Goal: Information Seeking & Learning: Check status

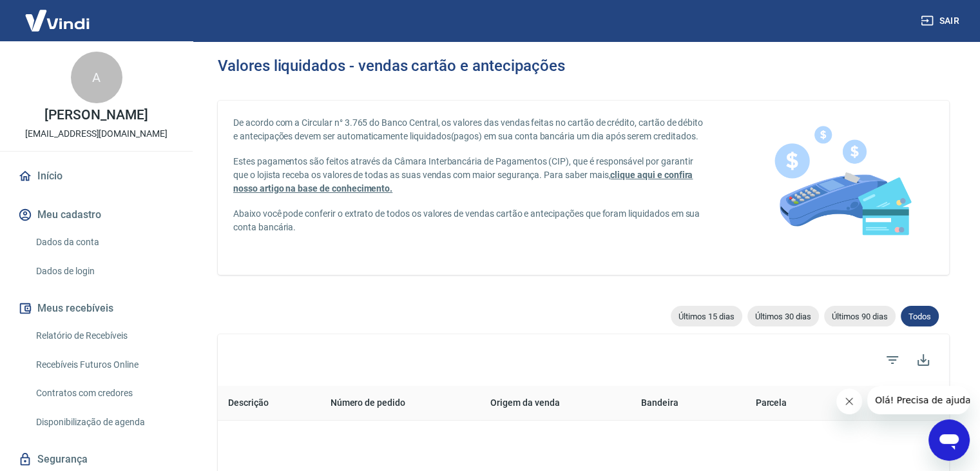
click at [272, 143] on p "De acordo com a Circular n° 3.765 do Banco Central, os valores das vendas feita…" at bounding box center [469, 129] width 473 height 27
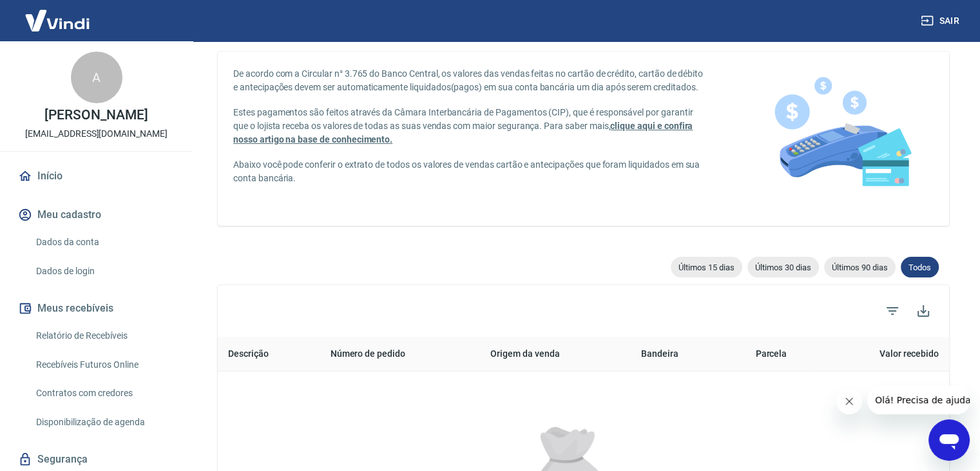
scroll to position [52, 0]
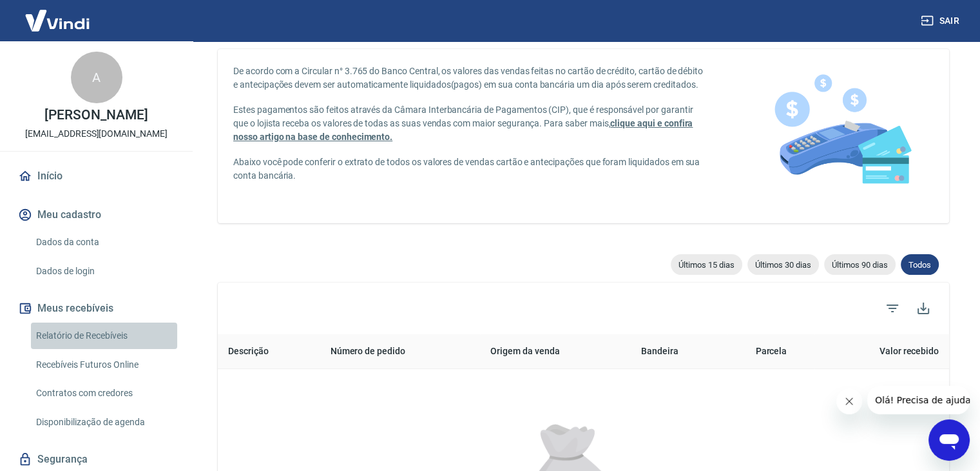
click at [106, 334] on link "Relatório de Recebíveis" at bounding box center [104, 335] width 146 height 26
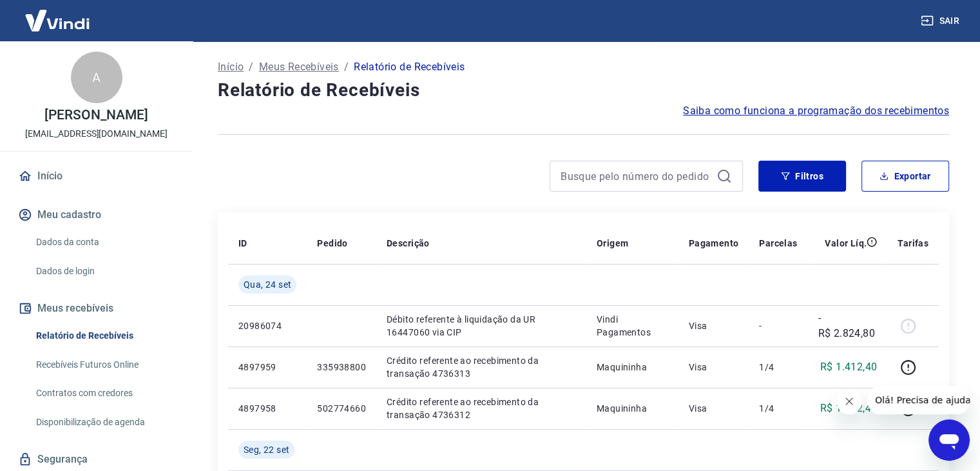
click at [70, 24] on img at bounding box center [57, 20] width 84 height 39
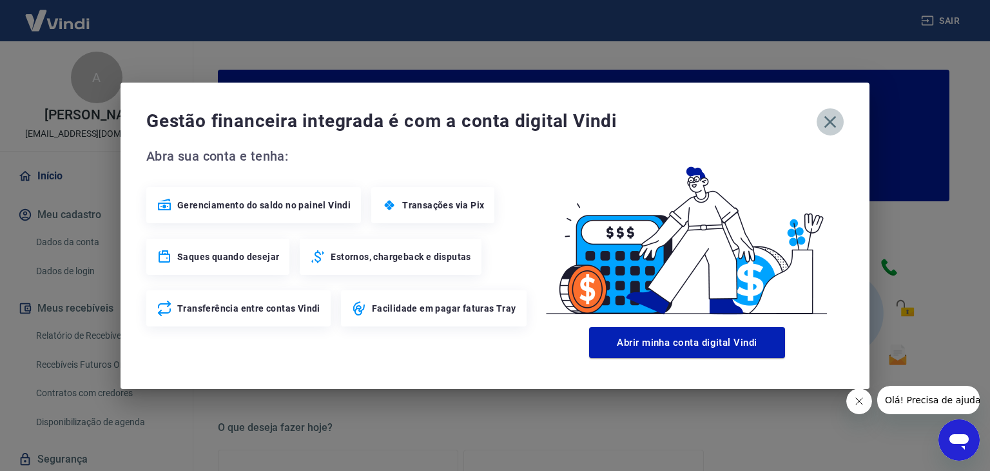
click at [831, 119] on icon "button" at bounding box center [830, 122] width 21 height 21
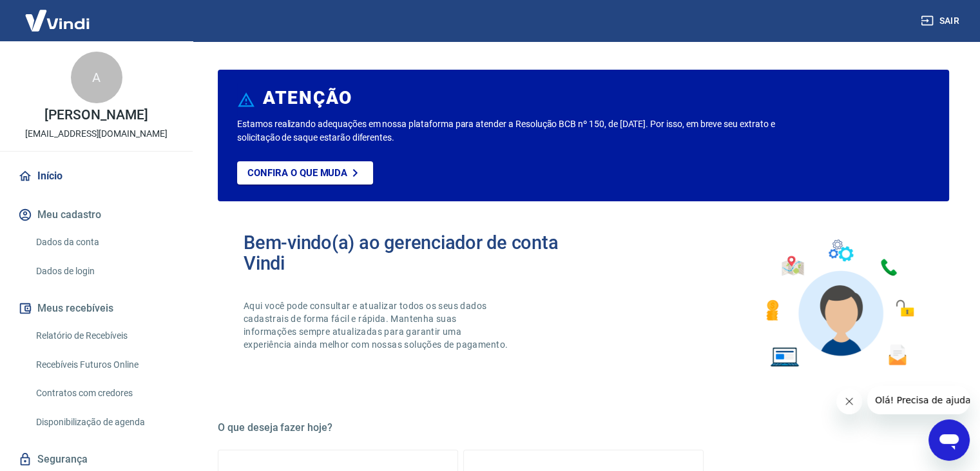
click at [57, 173] on link "Início" at bounding box center [96, 176] width 162 height 28
click at [82, 335] on link "Relatório de Recebíveis" at bounding box center [104, 335] width 146 height 26
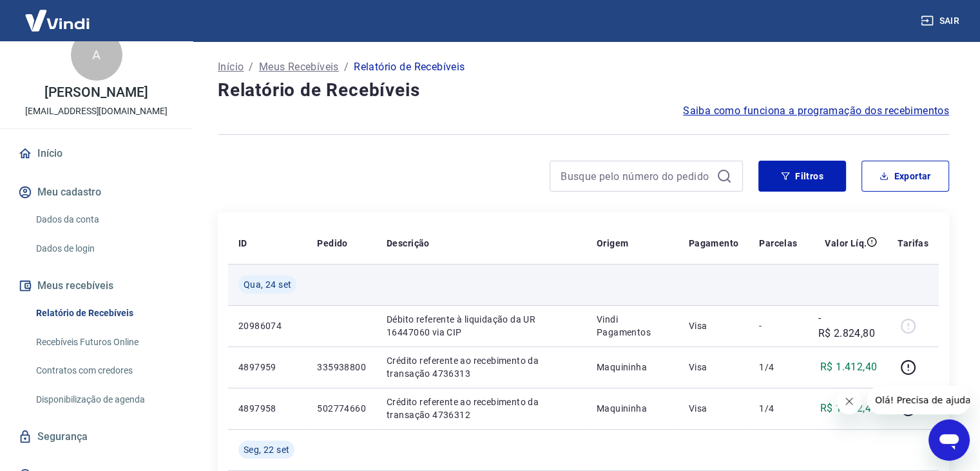
scroll to position [26, 0]
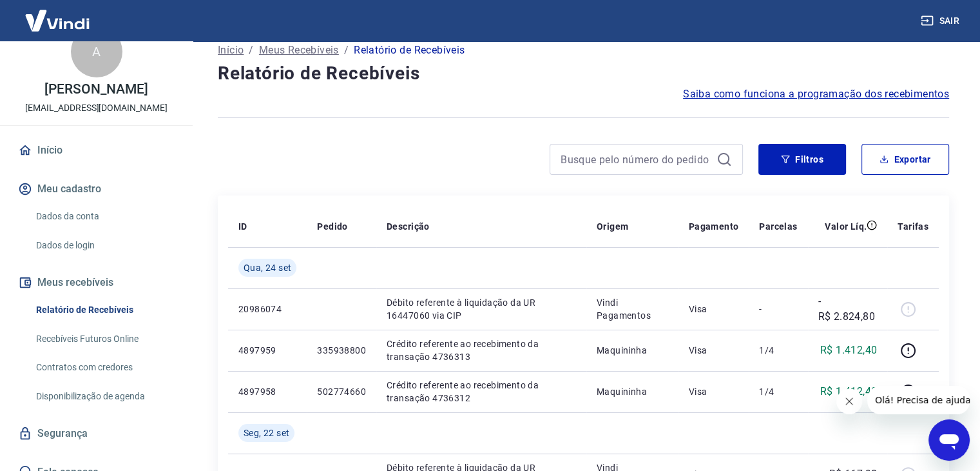
scroll to position [0, 0]
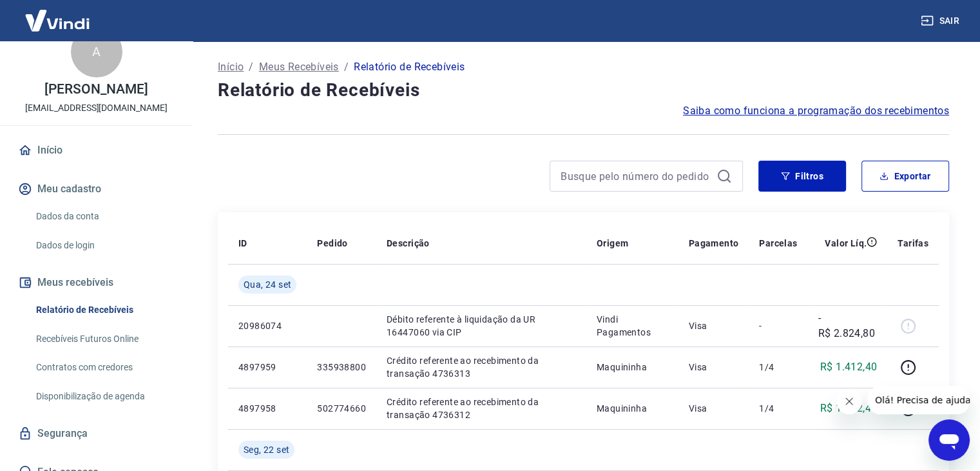
click at [63, 19] on img at bounding box center [57, 20] width 84 height 39
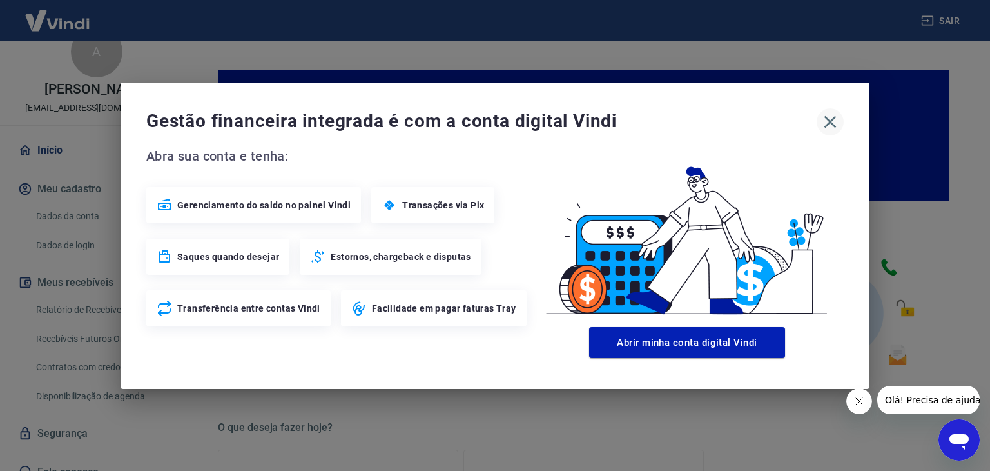
click at [833, 124] on icon "button" at bounding box center [830, 121] width 12 height 12
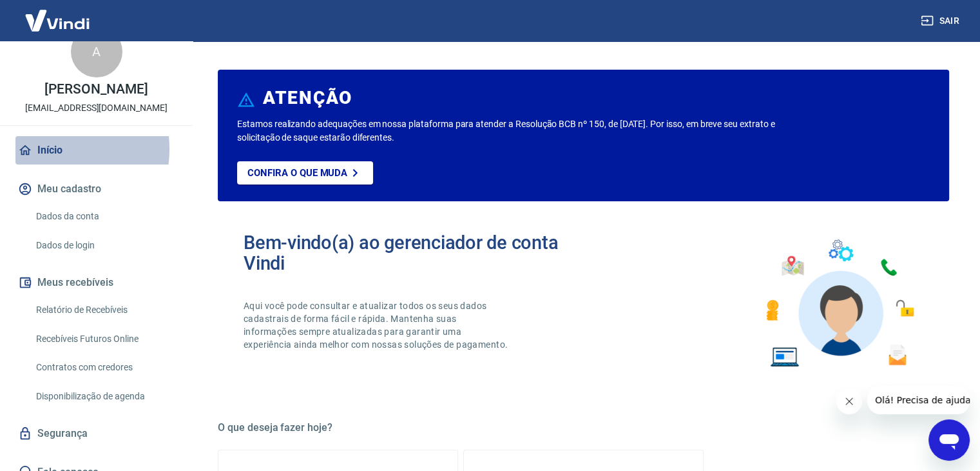
click at [49, 149] on link "Início" at bounding box center [96, 150] width 162 height 28
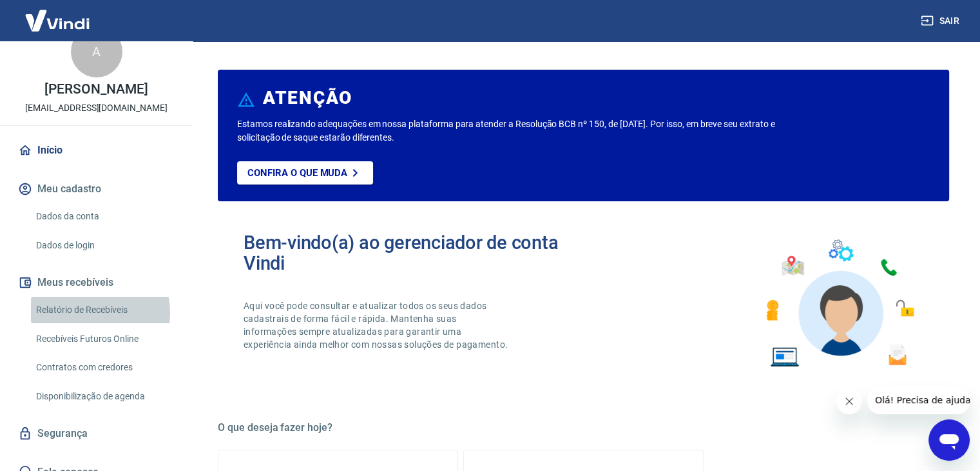
click at [88, 313] on link "Relatório de Recebíveis" at bounding box center [104, 310] width 146 height 26
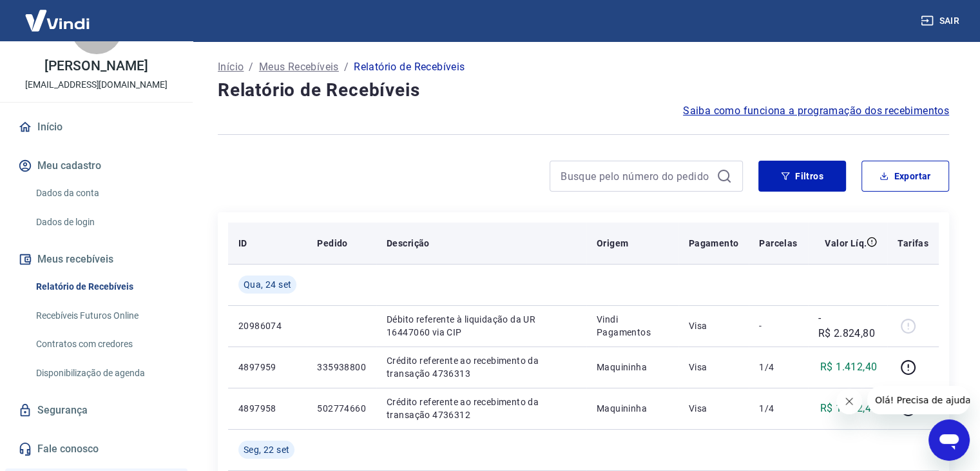
scroll to position [52, 0]
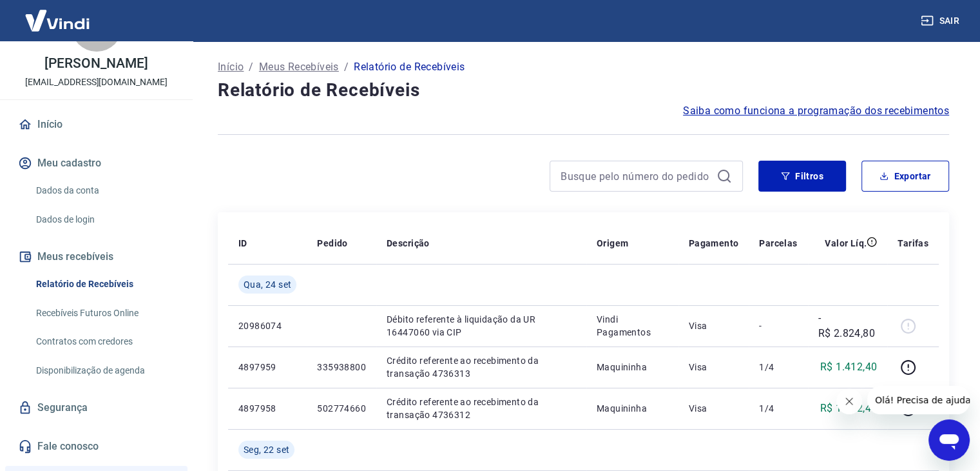
click at [235, 62] on p "Início" at bounding box center [231, 66] width 26 height 15
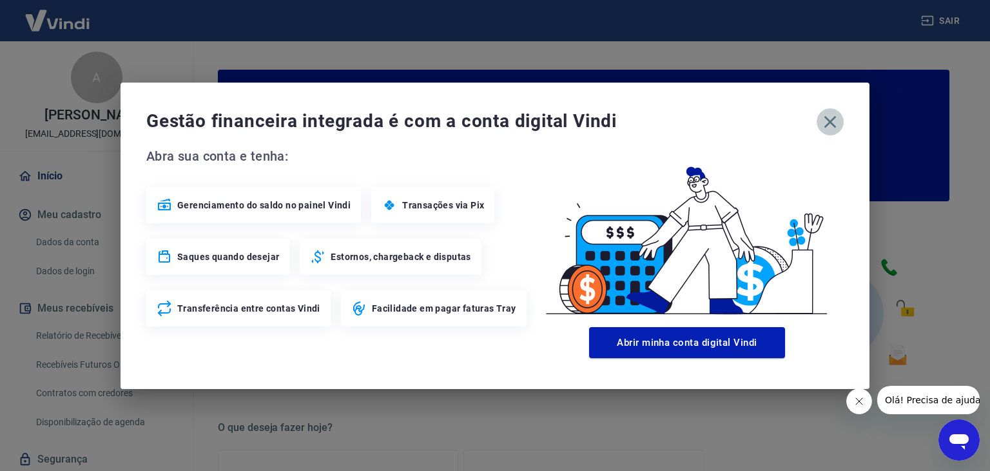
click at [833, 121] on icon "button" at bounding box center [830, 122] width 21 height 21
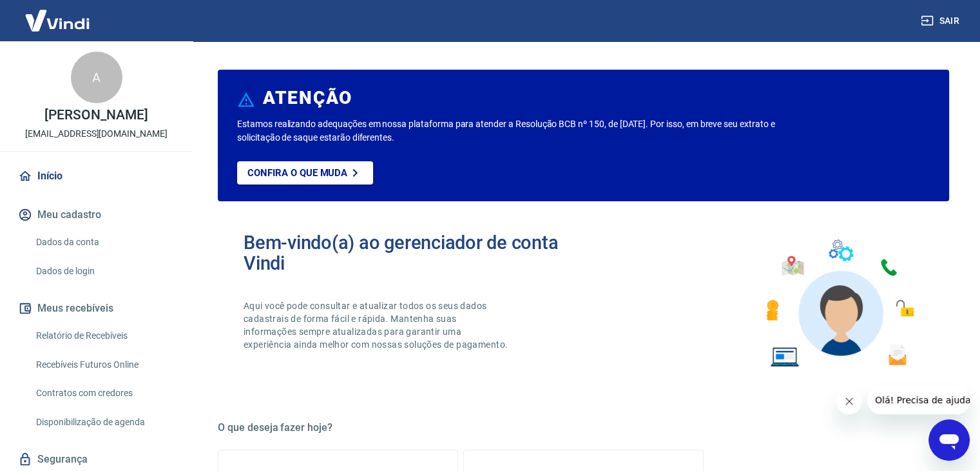
click at [670, 305] on div "Bem-vindo(a) ao gerenciador de conta Vindi Aqui você pode consultar e atualizar…" at bounding box center [584, 303] width 732 height 184
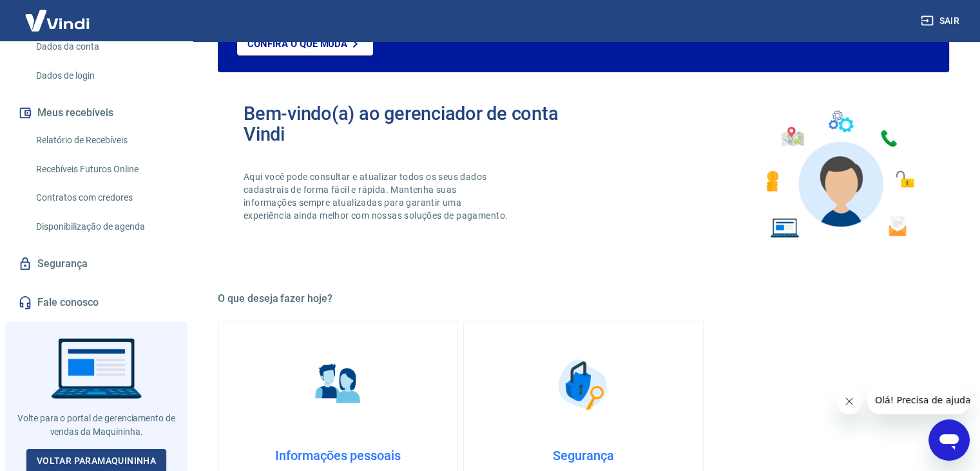
scroll to position [197, 0]
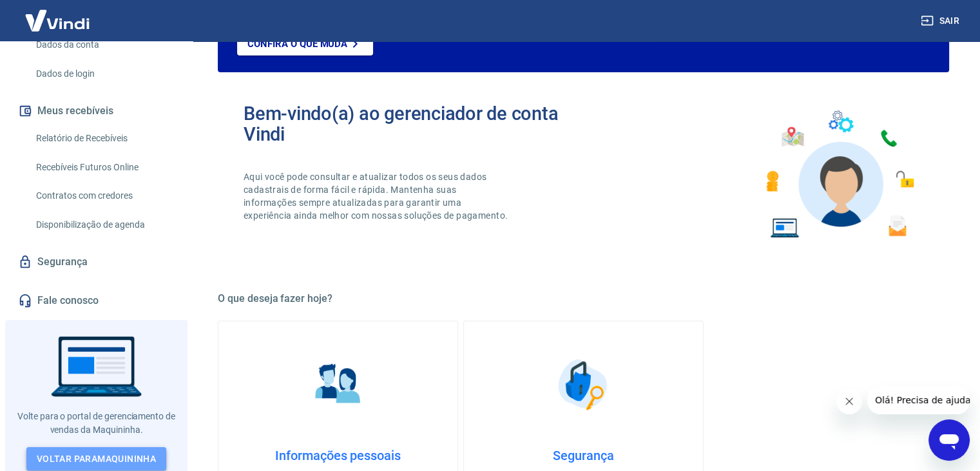
click at [137, 455] on link "Voltar para Maquininha" at bounding box center [96, 459] width 140 height 24
